Goal: Task Accomplishment & Management: Use online tool/utility

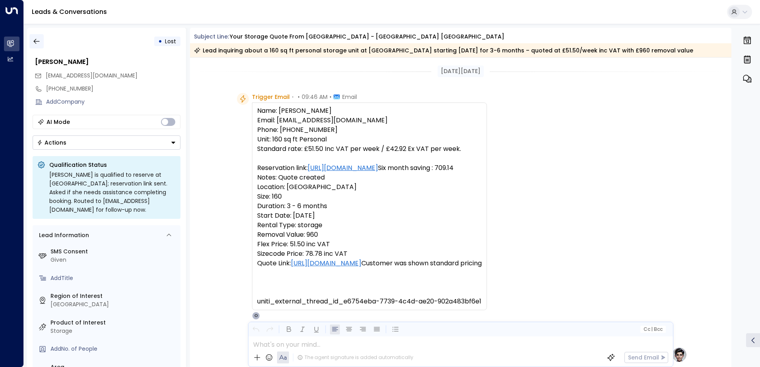
click at [35, 42] on icon "button" at bounding box center [37, 41] width 8 height 8
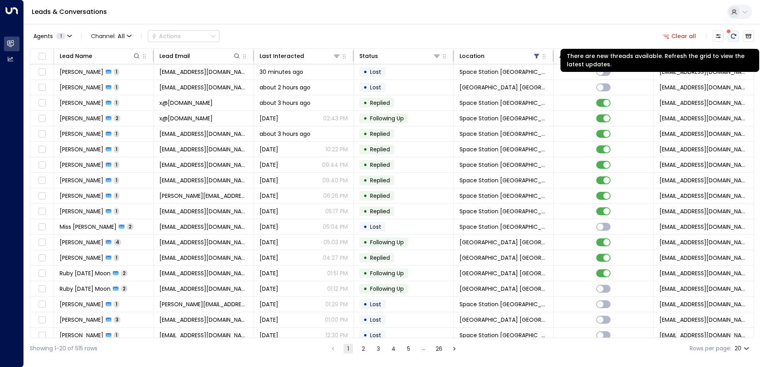
click at [732, 34] on icon "There are new threads available. Refresh the grid to view the latest updates." at bounding box center [734, 36] width 6 height 6
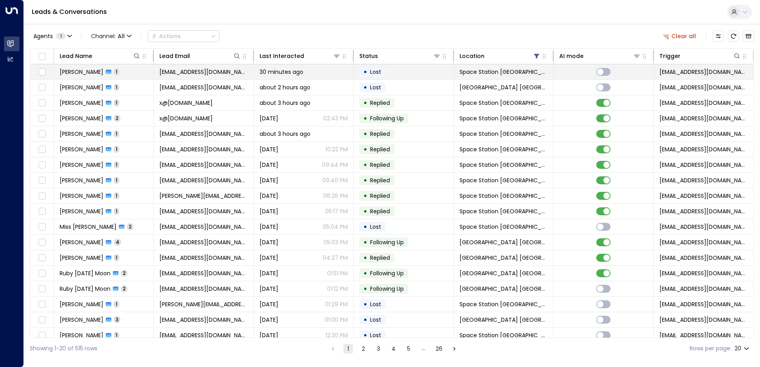
click at [95, 78] on td "[PERSON_NAME] 1" at bounding box center [104, 71] width 100 height 15
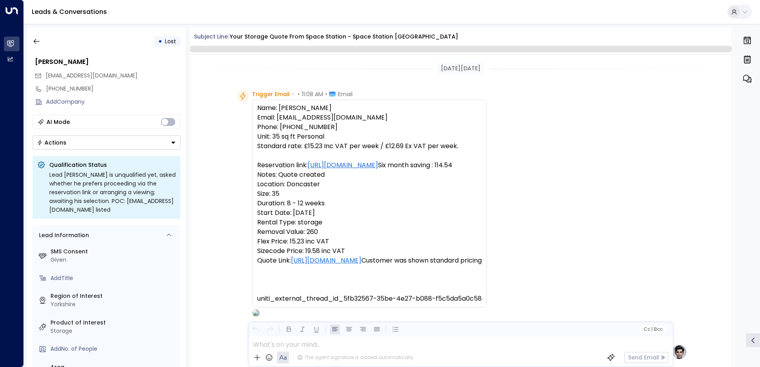
scroll to position [300, 0]
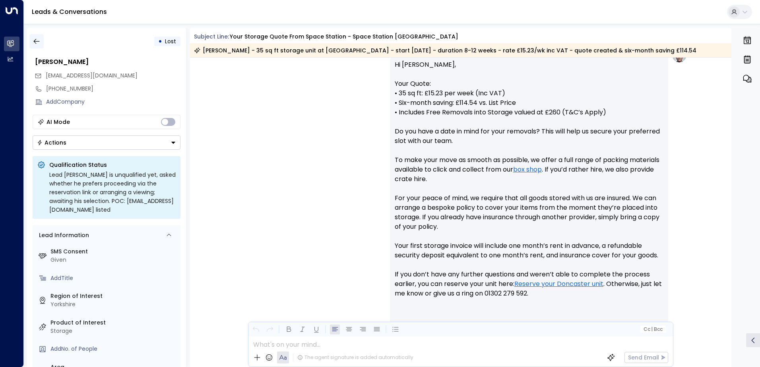
click at [37, 43] on icon "button" at bounding box center [37, 41] width 8 height 8
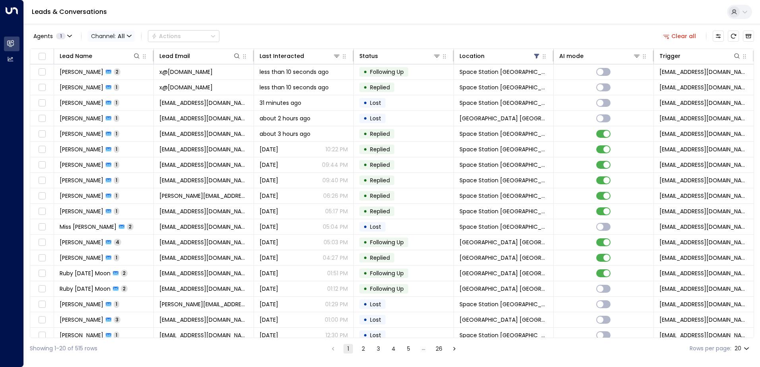
click at [130, 38] on icon "button" at bounding box center [129, 36] width 5 height 5
click at [117, 67] on p "SMS" at bounding box center [116, 67] width 38 height 8
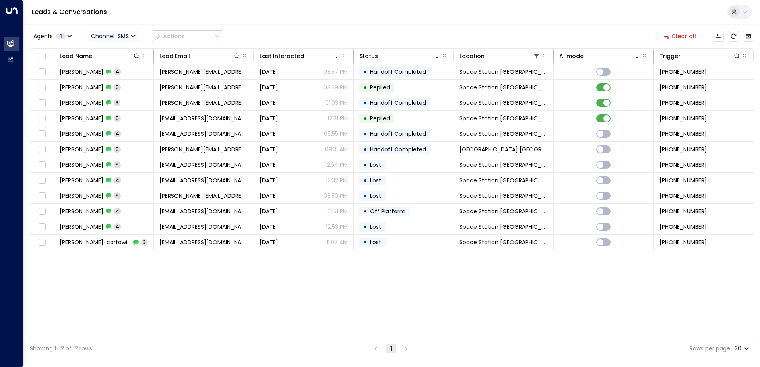
click at [124, 39] on span "SMS" at bounding box center [123, 36] width 11 height 6
click at [77, 75] on div at bounding box center [380, 183] width 760 height 367
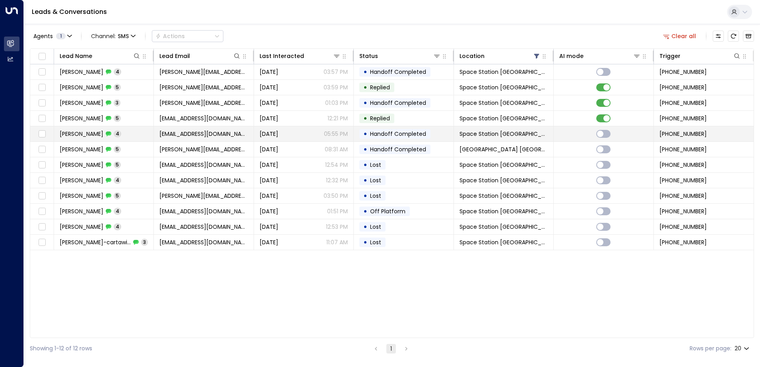
click at [80, 137] on span "[PERSON_NAME]" at bounding box center [82, 134] width 44 height 8
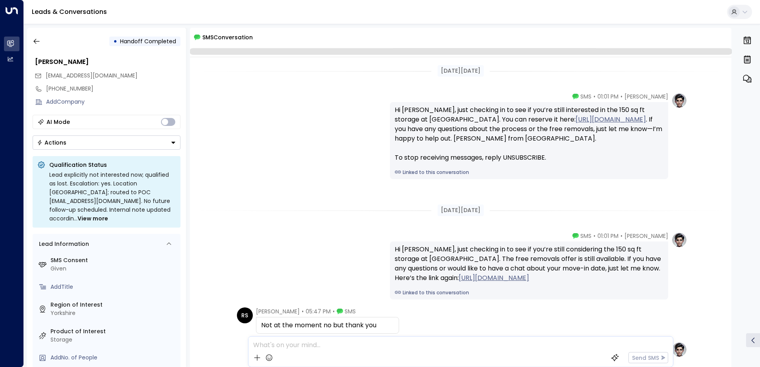
scroll to position [112, 0]
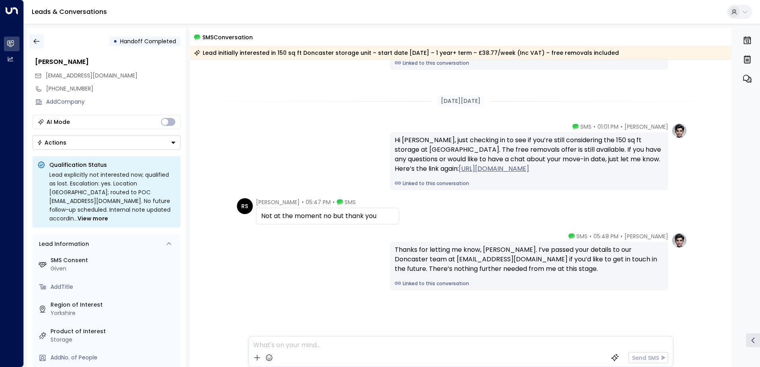
click at [40, 46] on button "button" at bounding box center [36, 41] width 14 height 14
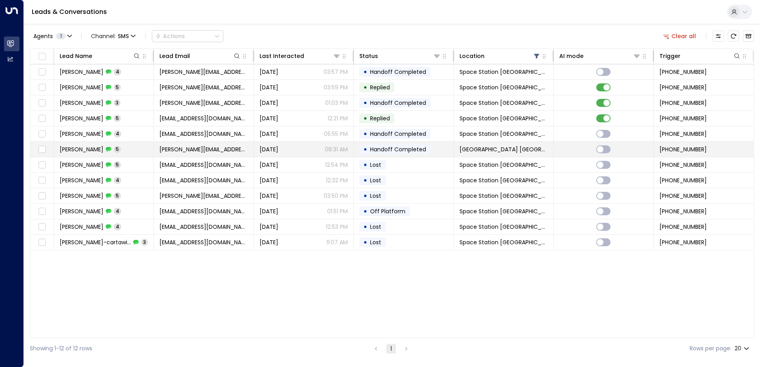
click at [73, 153] on span "[PERSON_NAME]" at bounding box center [82, 150] width 44 height 8
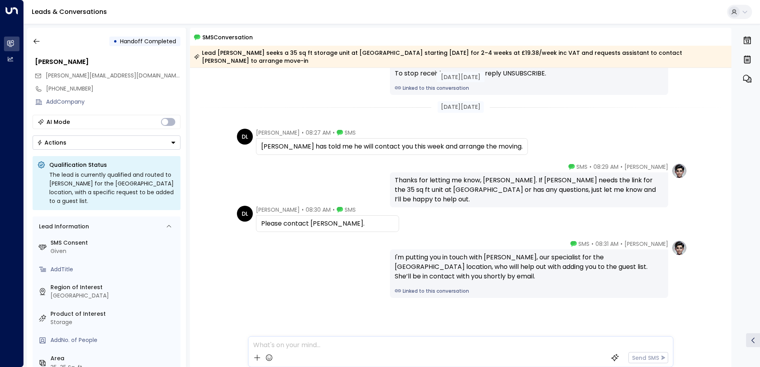
scroll to position [97, 0]
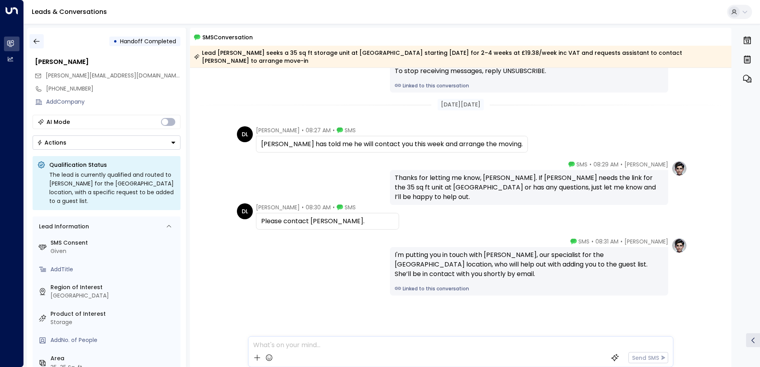
click at [41, 43] on button "button" at bounding box center [36, 41] width 14 height 14
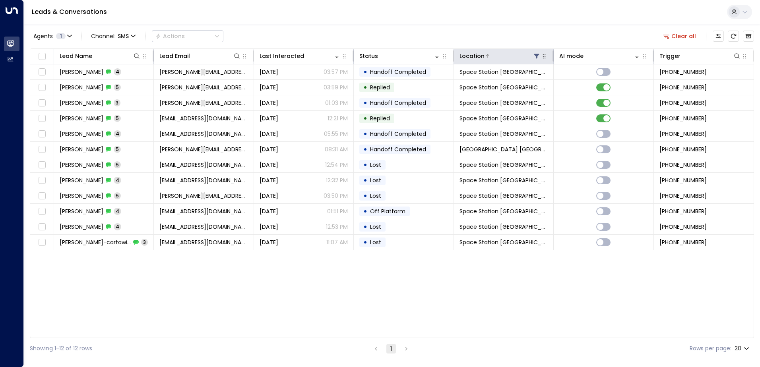
click at [525, 54] on div at bounding box center [513, 56] width 56 height 8
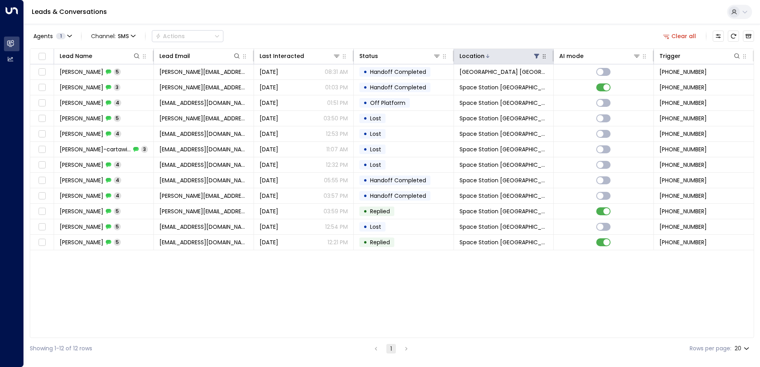
click at [533, 54] on div at bounding box center [513, 56] width 56 height 8
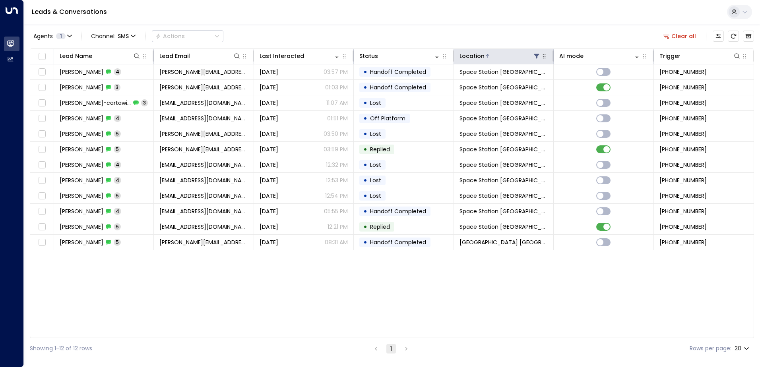
click at [535, 56] on icon at bounding box center [537, 56] width 6 height 6
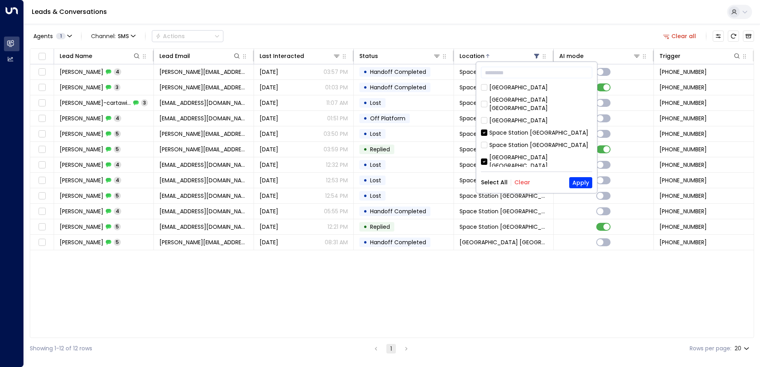
click at [494, 154] on div "[GEOGRAPHIC_DATA] [GEOGRAPHIC_DATA]" at bounding box center [541, 162] width 103 height 17
click at [588, 184] on button "Apply" at bounding box center [580, 182] width 23 height 11
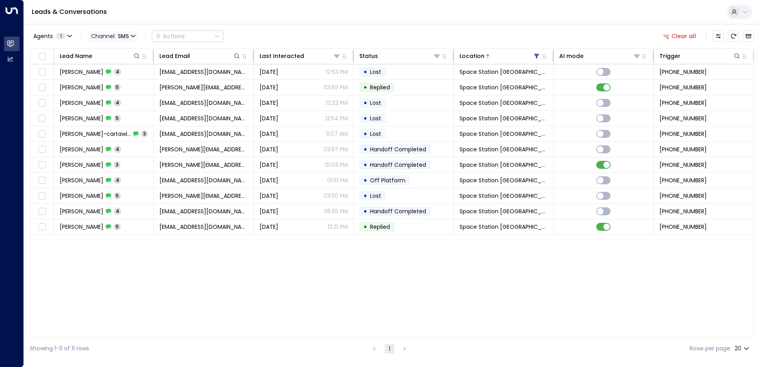
click at [126, 35] on span "SMS" at bounding box center [123, 36] width 11 height 6
click at [108, 51] on p "All" at bounding box center [109, 48] width 29 height 5
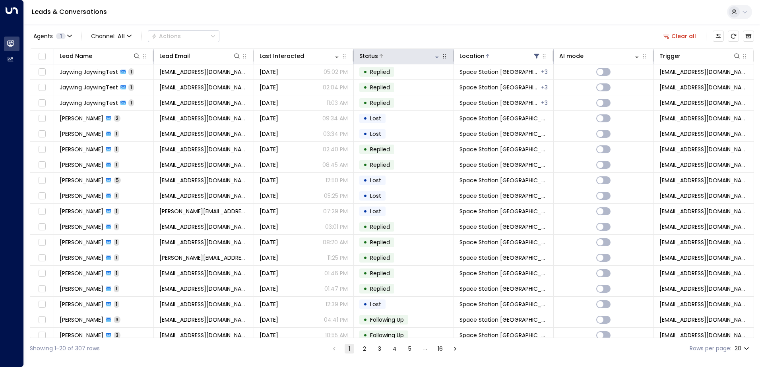
click at [424, 59] on div at bounding box center [409, 56] width 62 height 8
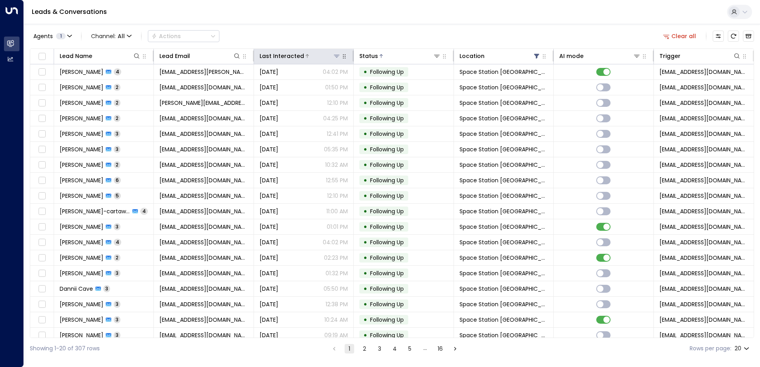
click at [315, 57] on div at bounding box center [322, 56] width 37 height 8
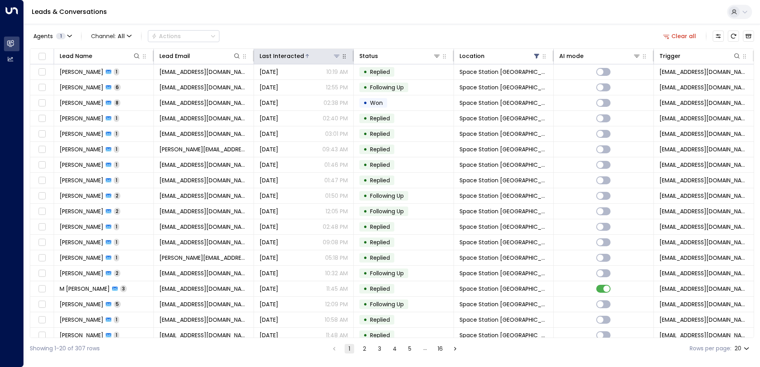
click at [315, 57] on div at bounding box center [322, 56] width 37 height 8
